Goal: Complete application form

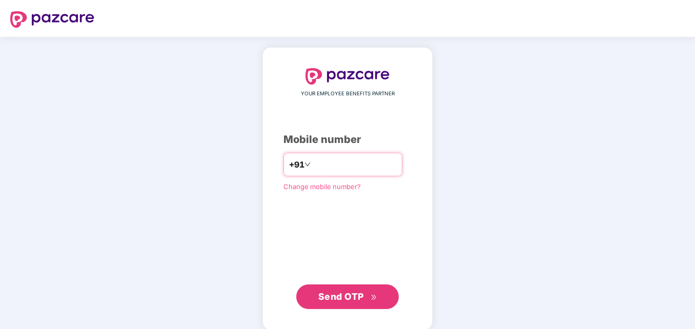
click at [329, 163] on input "number" at bounding box center [355, 164] width 84 height 16
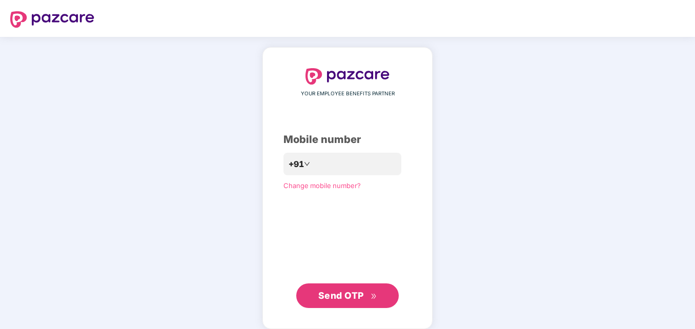
click at [358, 291] on span "Send OTP" at bounding box center [341, 295] width 46 height 11
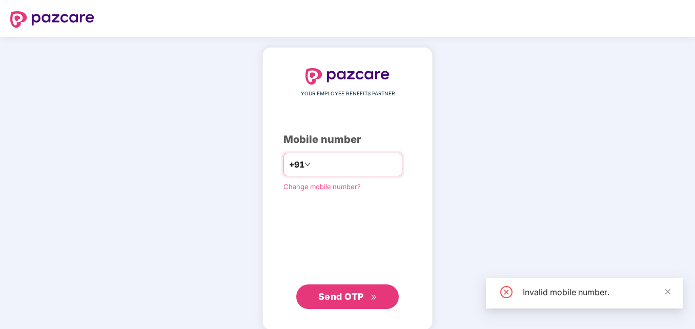
click at [344, 168] on input "***" at bounding box center [355, 164] width 84 height 16
click at [313, 168] on input "**********" at bounding box center [355, 164] width 84 height 16
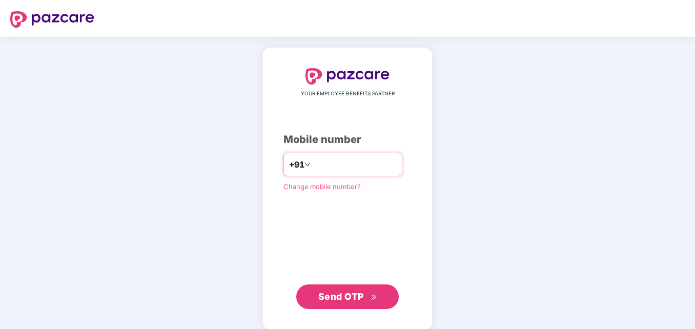
type input "**********"
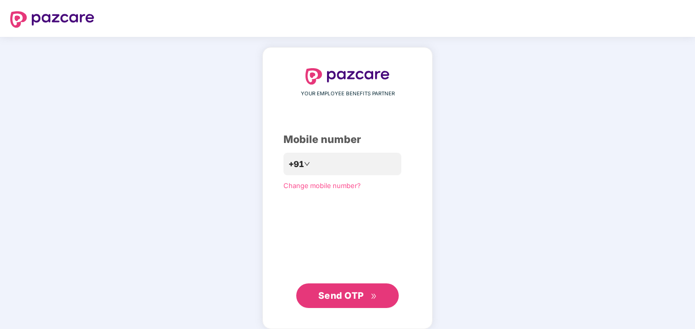
click at [362, 299] on span "Send OTP" at bounding box center [341, 295] width 46 height 11
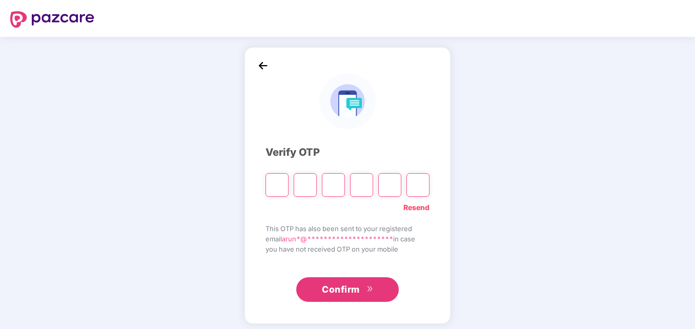
type input "*"
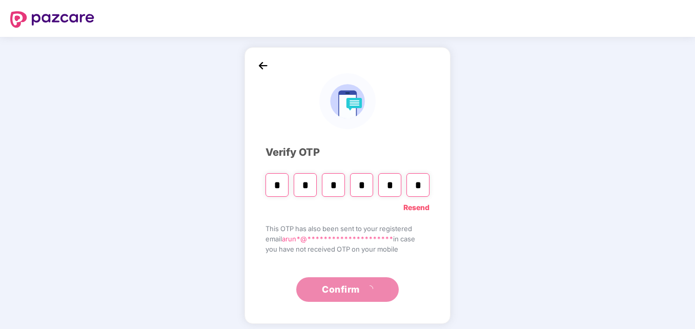
type input "*"
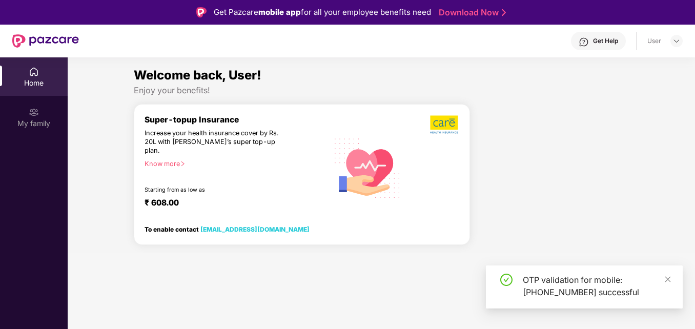
click at [372, 293] on section "Welcome back, User! Enjoy your benefits! Super-topup Insurance Increase your he…" at bounding box center [382, 221] width 628 height 329
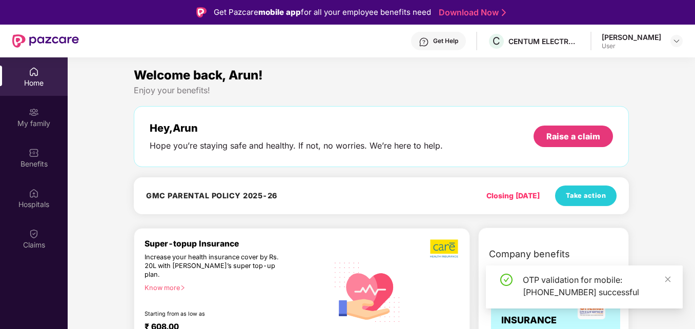
scroll to position [288, 0]
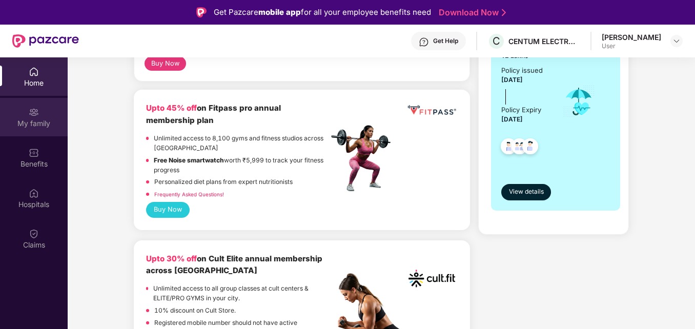
click at [27, 130] on div "My family" at bounding box center [34, 117] width 68 height 38
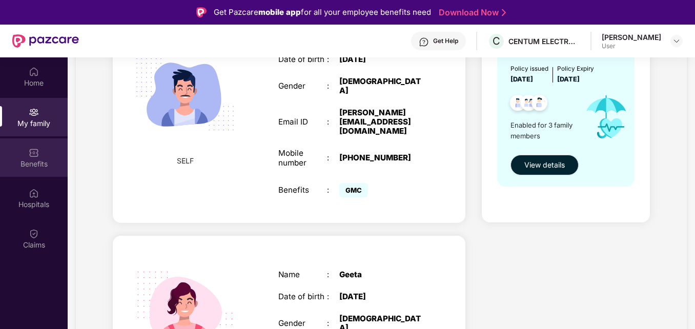
click at [51, 165] on div "Benefits" at bounding box center [34, 164] width 68 height 10
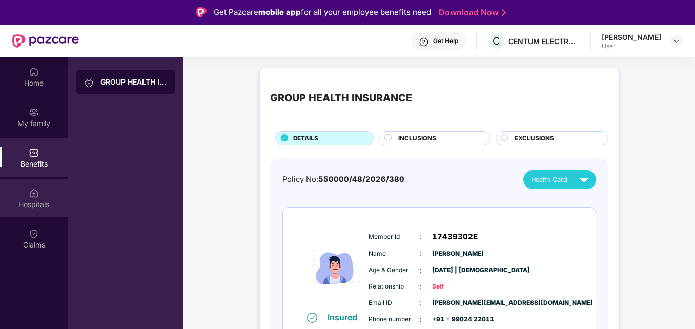
click at [34, 208] on div "Hospitals" at bounding box center [34, 204] width 68 height 10
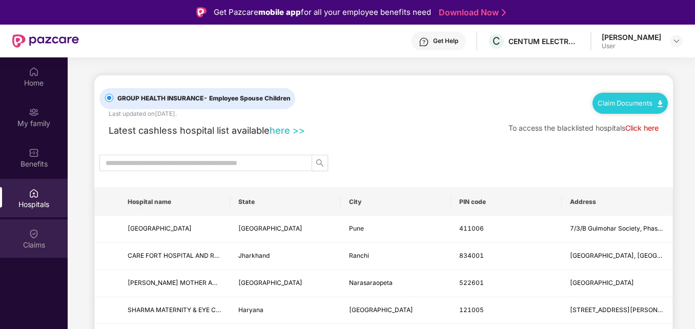
click at [32, 237] on img at bounding box center [34, 234] width 10 height 10
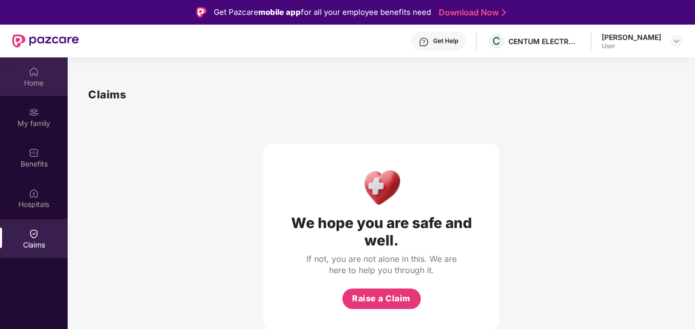
click at [35, 79] on div "Home" at bounding box center [34, 83] width 68 height 10
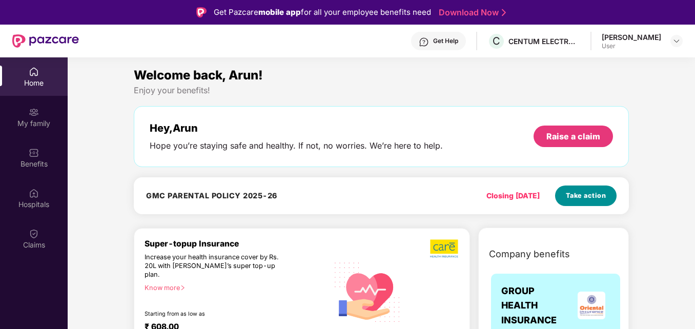
click at [593, 198] on span "Take action" at bounding box center [586, 196] width 41 height 10
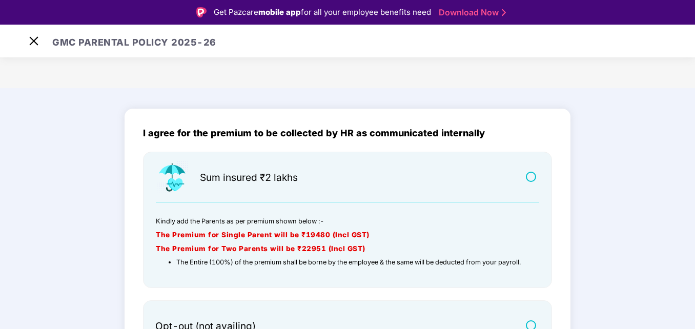
scroll to position [25, 0]
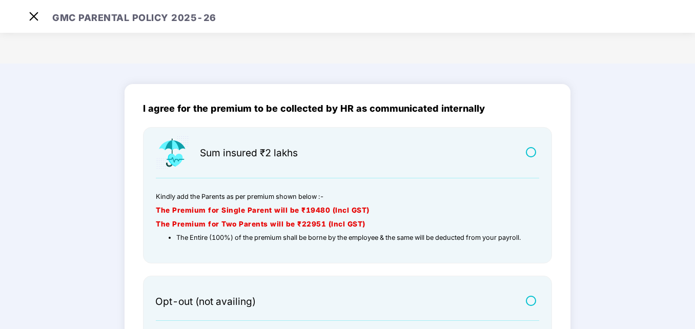
click at [342, 225] on strong "The Premium for Two Parents will be ₹22951 (Incl GST)" at bounding box center [261, 224] width 210 height 8
click at [693, 251] on main "I agree for the premium to be collected by HR as communicated internally Sum in…" at bounding box center [347, 252] width 695 height 377
click at [660, 236] on main "I agree for the premium to be collected by HR as communicated internally Sum in…" at bounding box center [347, 252] width 695 height 377
click at [506, 243] on li "The Entire (100%) of the premium shall be borne by the employee & the same will…" at bounding box center [351, 237] width 350 height 13
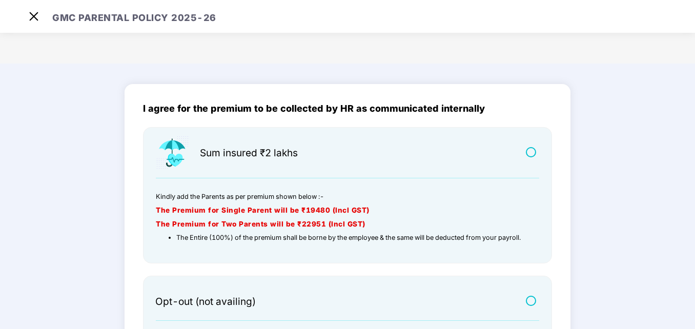
click at [332, 181] on div "Sum insured ₹2 lakhs Kindly add the Parents as per premium shown below :- The P…" at bounding box center [347, 192] width 384 height 115
click at [306, 219] on h5 "The Premium for Two Parents will be ₹22951 (Incl GST)" at bounding box center [341, 224] width 371 height 14
click at [692, 276] on main "I agree for the premium to be collected by HR as communicated internally Sum in…" at bounding box center [347, 252] width 695 height 377
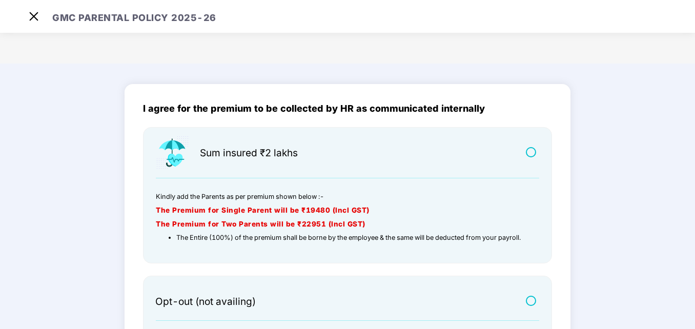
click at [693, 272] on main "I agree for the premium to be collected by HR as communicated internally Sum in…" at bounding box center [347, 252] width 695 height 377
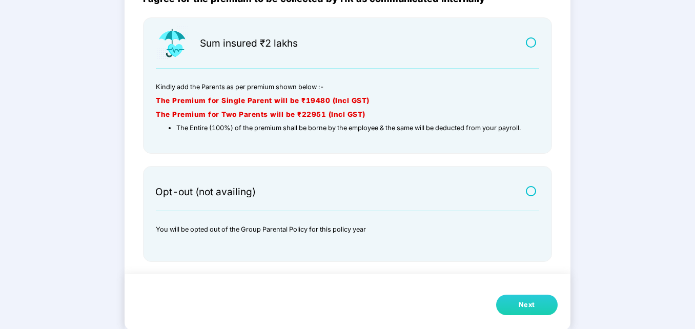
scroll to position [111, 0]
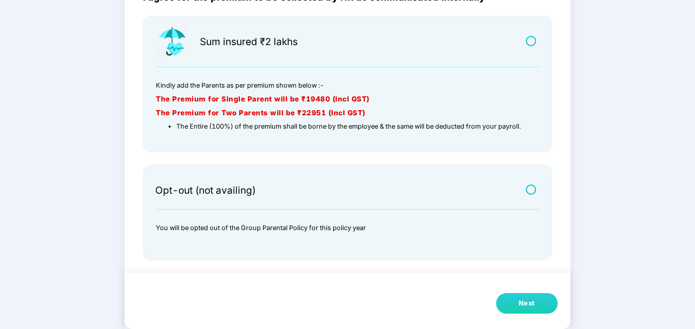
click at [546, 299] on button "Next" at bounding box center [527, 303] width 62 height 21
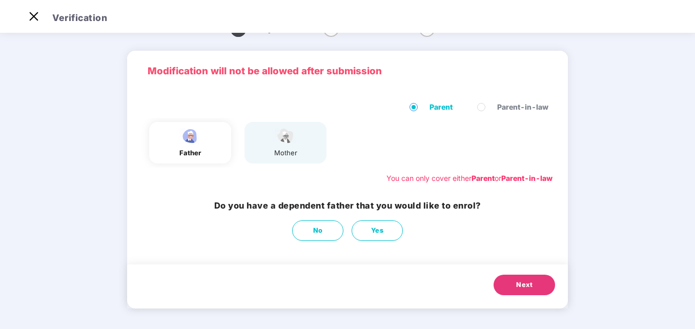
scroll to position [23, 0]
click at [197, 150] on div "father" at bounding box center [190, 153] width 26 height 11
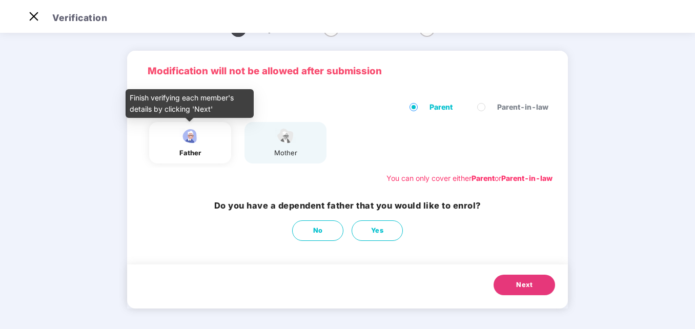
click at [186, 149] on div "father" at bounding box center [190, 153] width 26 height 11
drag, startPoint x: 186, startPoint y: 149, endPoint x: 189, endPoint y: 195, distance: 45.8
click at [189, 195] on div "Do you have a dependent father that you would like to enrol? No Yes" at bounding box center [347, 220] width 441 height 52
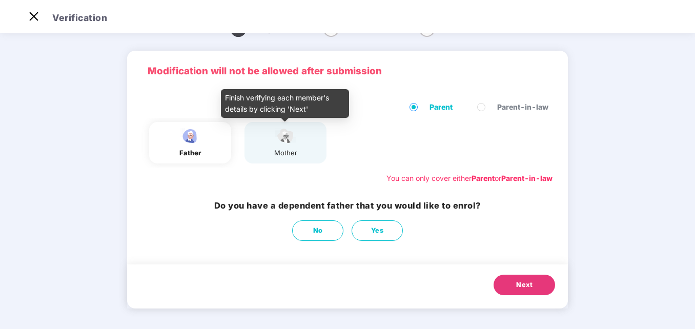
click at [277, 142] on img at bounding box center [286, 136] width 26 height 18
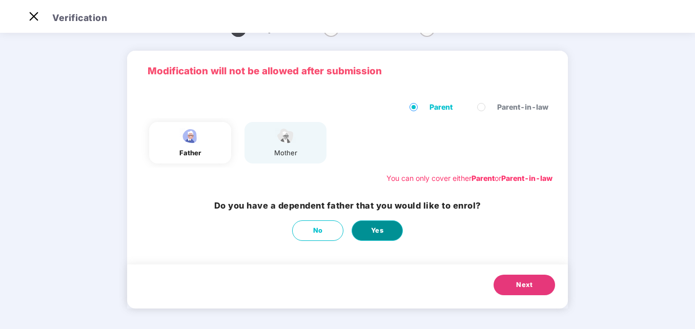
click at [389, 238] on button "Yes" at bounding box center [377, 231] width 51 height 21
select select "****"
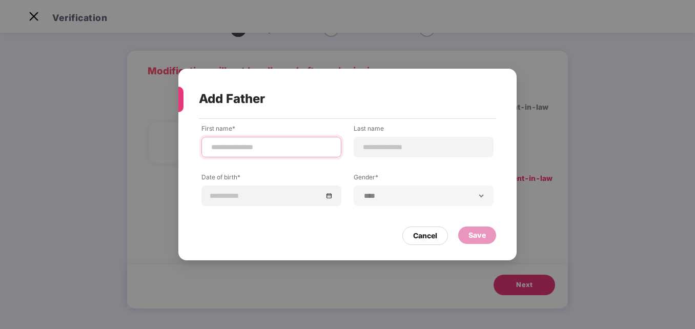
click at [238, 149] on input at bounding box center [271, 147] width 123 height 11
click at [413, 232] on div "Cancel" at bounding box center [426, 236] width 46 height 18
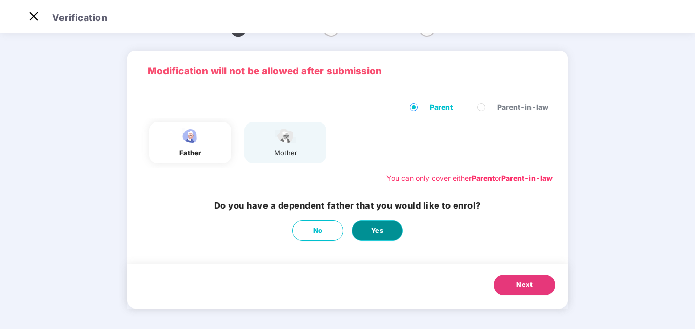
click at [375, 234] on span "Yes" at bounding box center [377, 231] width 13 height 10
select select "****"
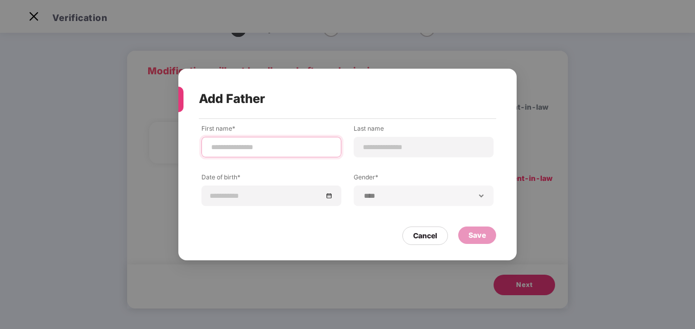
click at [259, 146] on input at bounding box center [271, 147] width 123 height 11
type input "*******"
click at [384, 139] on div at bounding box center [424, 147] width 140 height 21
click at [379, 144] on input at bounding box center [424, 147] width 123 height 11
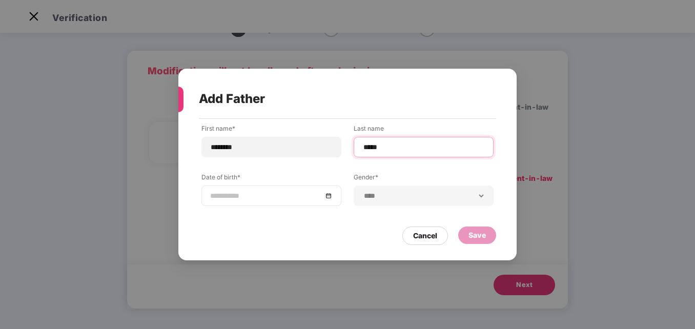
type input "*****"
click at [216, 197] on input at bounding box center [266, 195] width 112 height 11
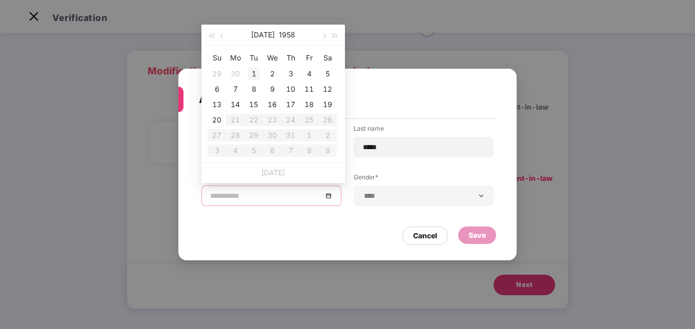
type input "**********"
click at [254, 77] on div "1" at bounding box center [254, 74] width 12 height 12
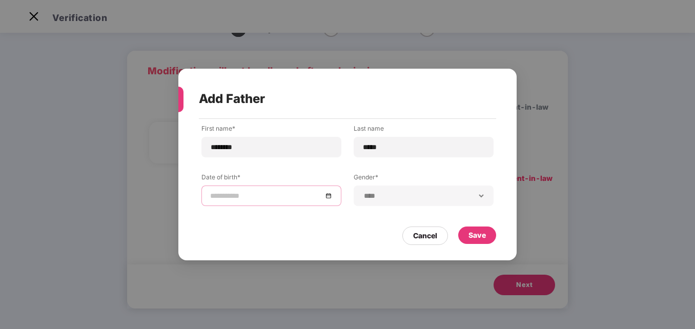
click at [327, 197] on div at bounding box center [271, 195] width 123 height 11
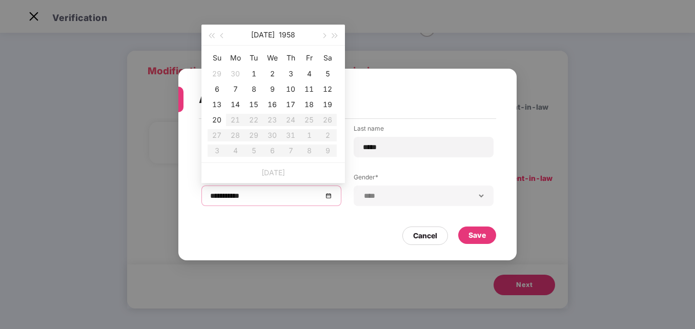
type input "**********"
click at [221, 35] on span "button" at bounding box center [223, 35] width 5 height 5
click at [273, 32] on button "1958" at bounding box center [281, 35] width 16 height 21
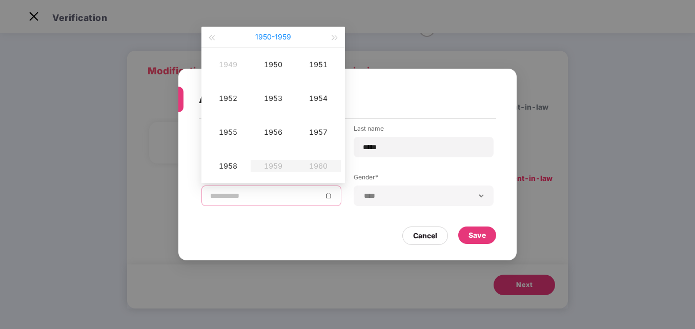
click at [281, 38] on button "[DATE] - [DATE]" at bounding box center [273, 37] width 36 height 21
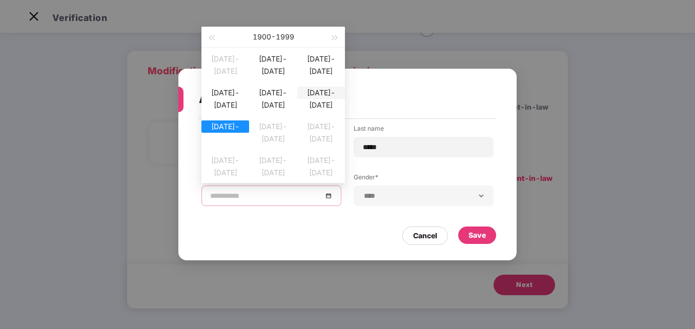
type input "**********"
click at [313, 99] on div "[DATE]-[DATE]" at bounding box center [321, 93] width 48 height 12
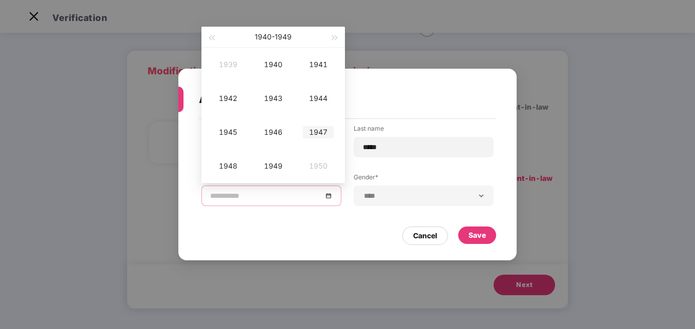
type input "**********"
click at [311, 133] on div "1947" at bounding box center [318, 132] width 31 height 12
type input "**********"
click at [236, 70] on div "Jan" at bounding box center [228, 64] width 31 height 12
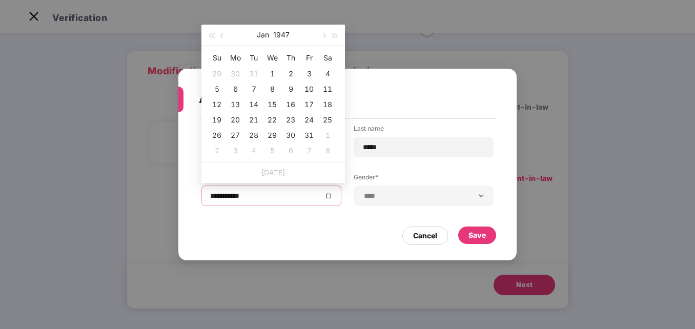
type input "**********"
click at [267, 75] on div "1" at bounding box center [272, 74] width 12 height 12
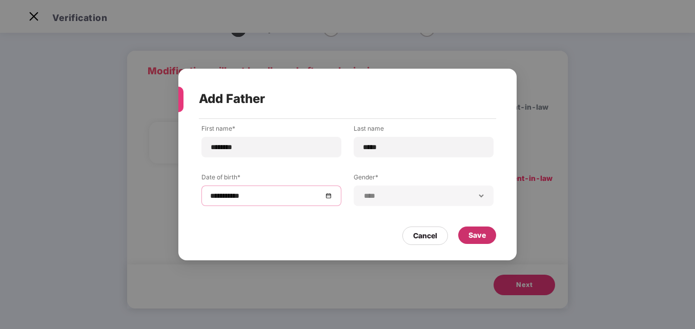
click at [473, 237] on div "Save" at bounding box center [477, 235] width 17 height 11
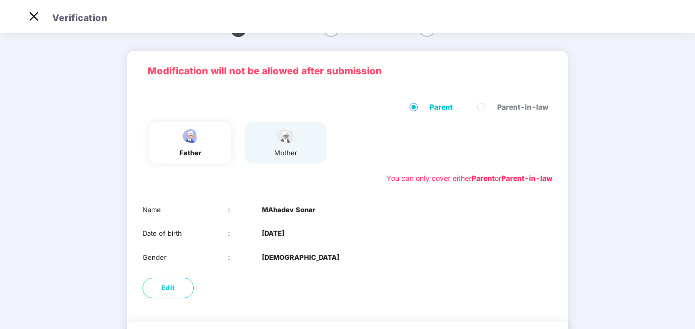
drag, startPoint x: 689, startPoint y: 171, endPoint x: 690, endPoint y: 191, distance: 20.5
click at [690, 191] on main "01 Verify members 02 Review members 03 Submit Modification will not be allowed …" at bounding box center [347, 197] width 695 height 378
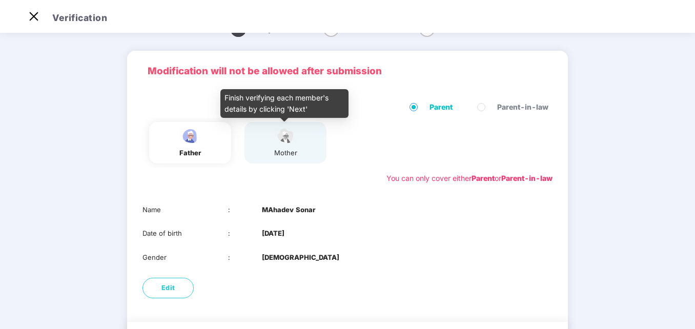
click at [295, 154] on div "mother" at bounding box center [286, 153] width 26 height 11
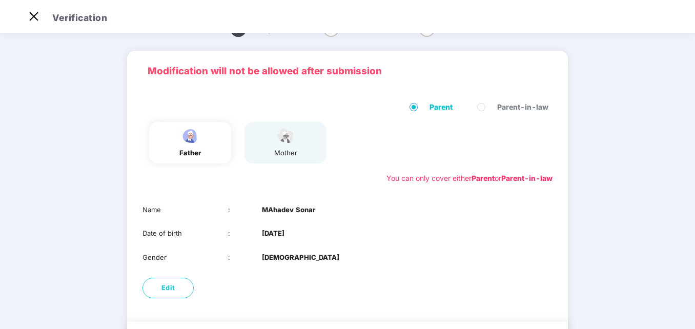
click at [522, 305] on div "Modification will not be allowed after submission Parent Parent-in-law father m…" at bounding box center [347, 209] width 441 height 316
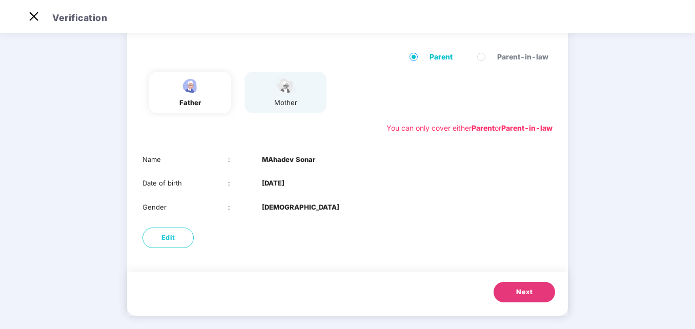
scroll to position [80, 0]
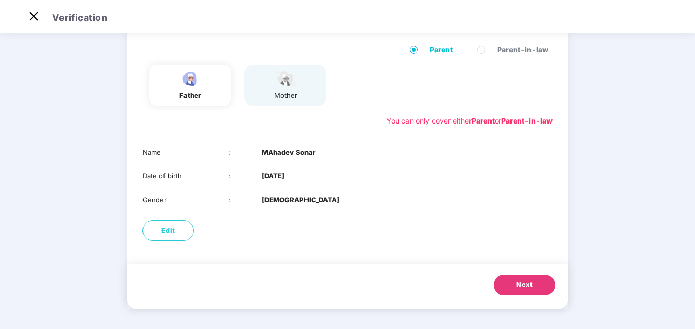
click at [530, 292] on button "Next" at bounding box center [525, 285] width 62 height 21
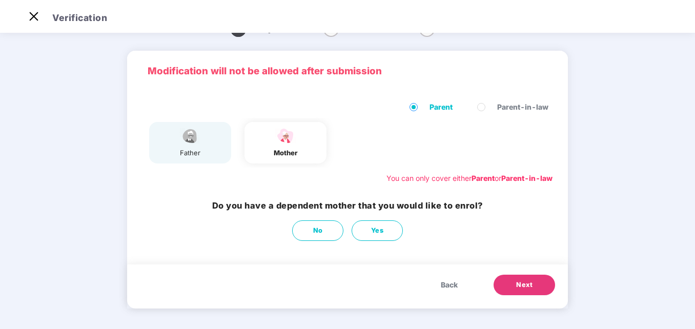
scroll to position [23, 0]
click at [327, 231] on button "No" at bounding box center [317, 231] width 51 height 21
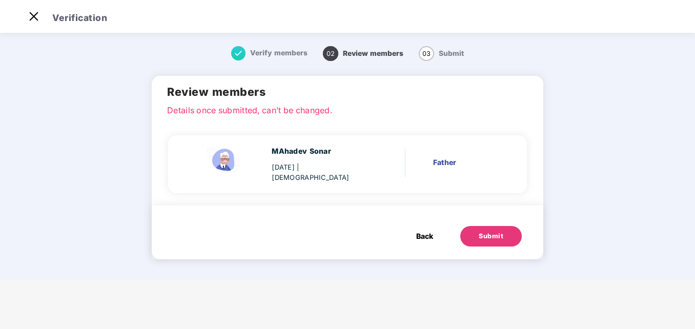
scroll to position [0, 0]
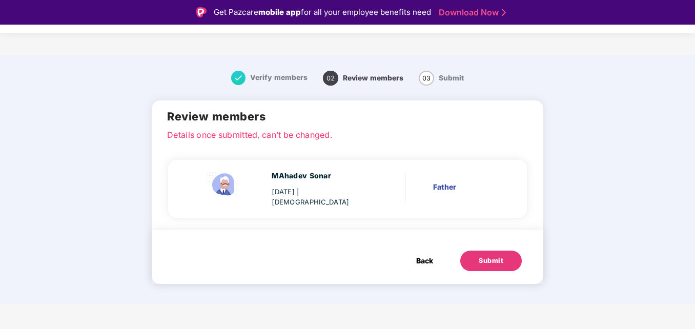
click at [486, 253] on button "Submit" at bounding box center [491, 261] width 62 height 21
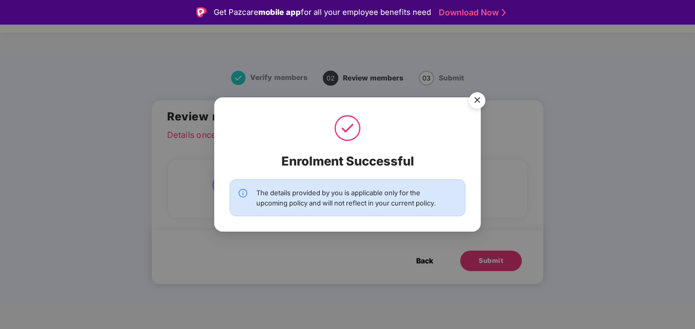
click at [476, 101] on img "Close" at bounding box center [477, 102] width 29 height 29
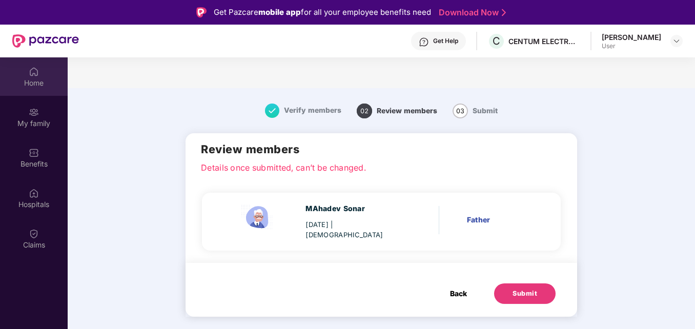
click at [41, 81] on div "Home" at bounding box center [34, 83] width 68 height 10
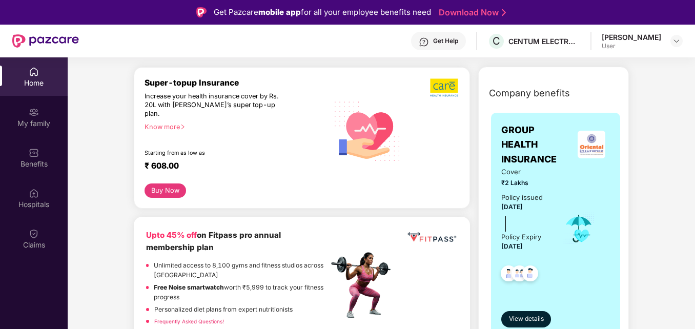
scroll to position [185, 0]
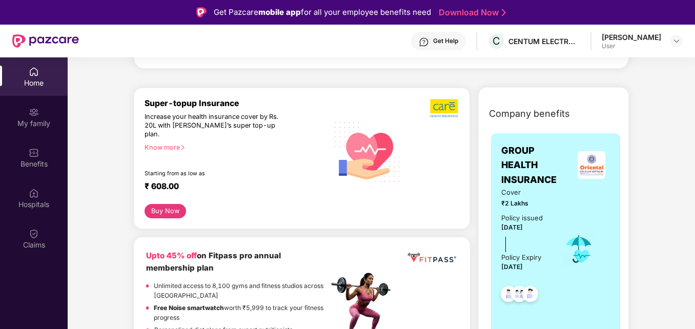
click at [183, 145] on icon "right" at bounding box center [183, 148] width 6 height 6
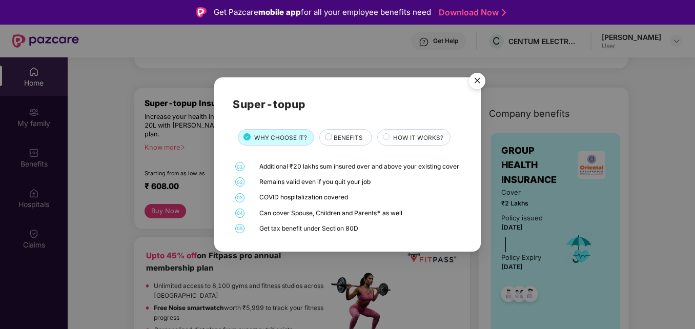
click at [475, 83] on img "Close" at bounding box center [477, 82] width 29 height 29
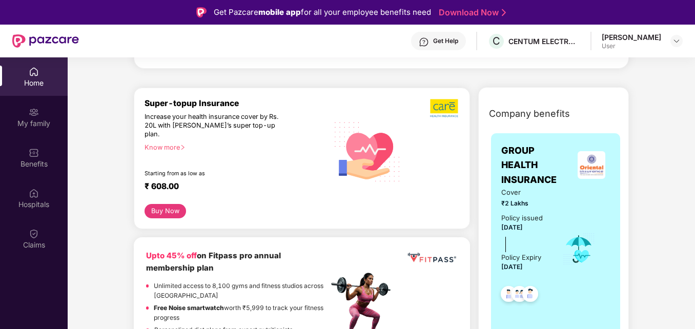
click at [177, 204] on button "Buy Now" at bounding box center [165, 211] width 41 height 15
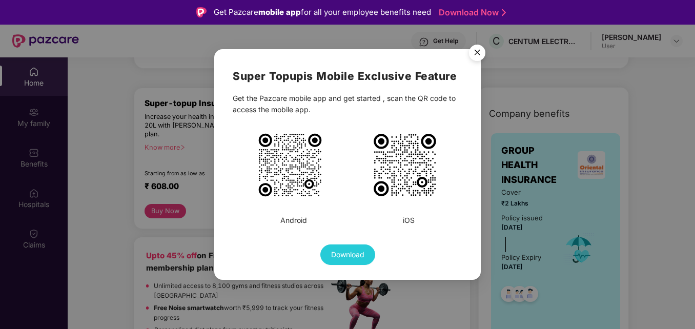
click at [480, 49] on img "Close" at bounding box center [477, 54] width 29 height 29
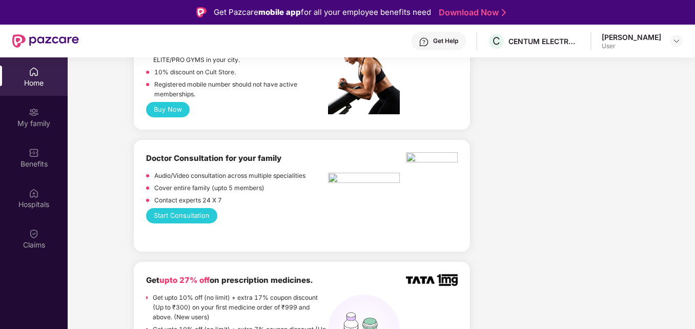
scroll to position [451, 0]
